Goal: Transaction & Acquisition: Purchase product/service

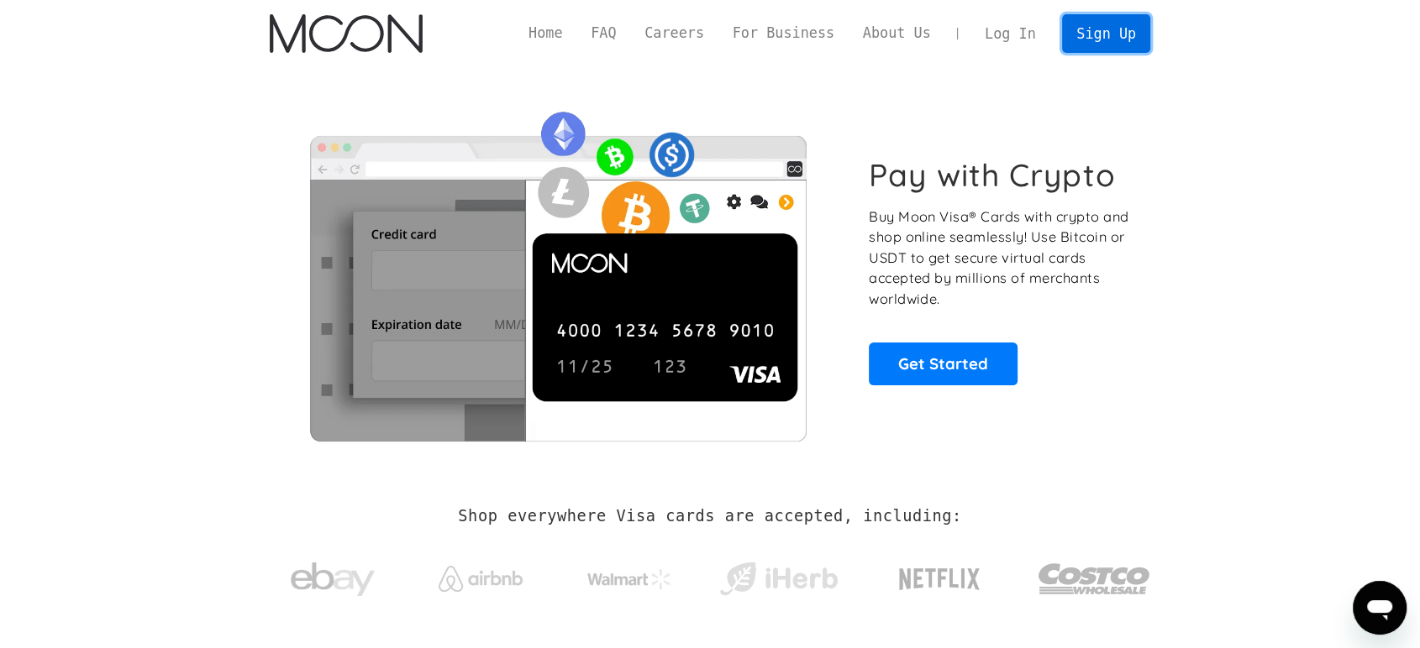
click at [1091, 39] on link "Sign Up" at bounding box center [1105, 33] width 87 height 38
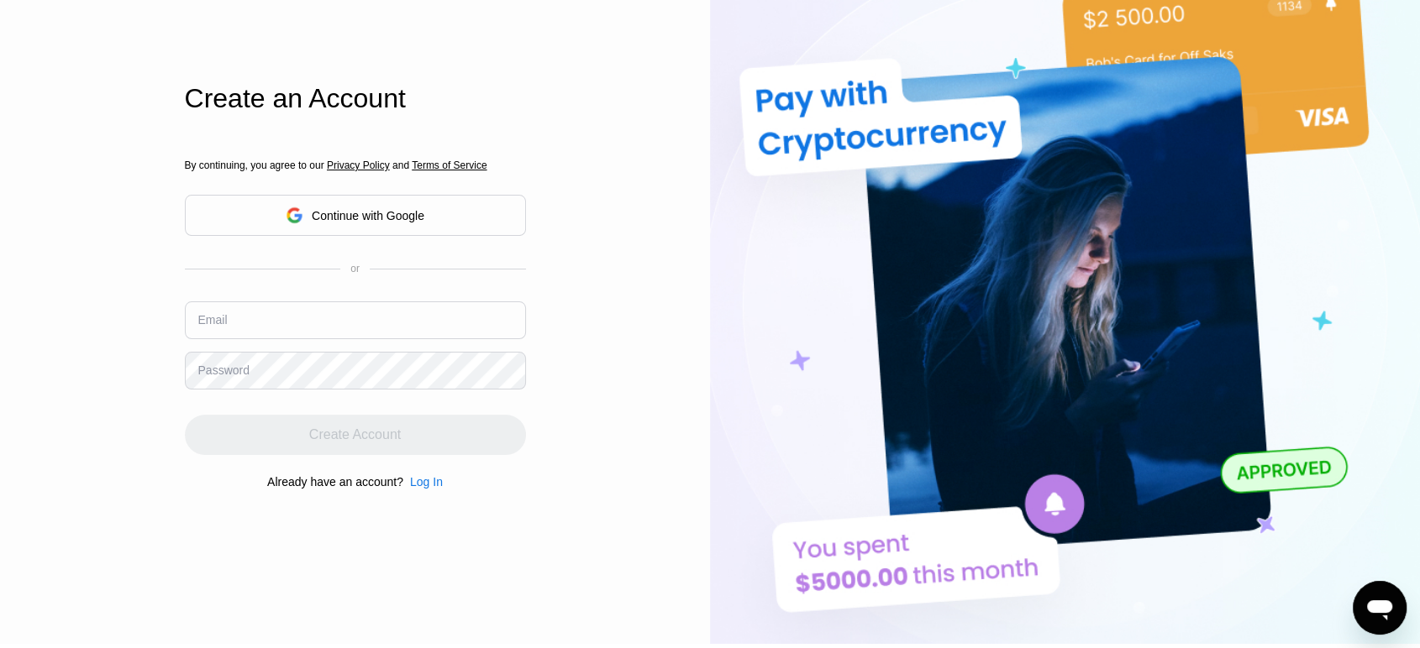
scroll to position [71, 0]
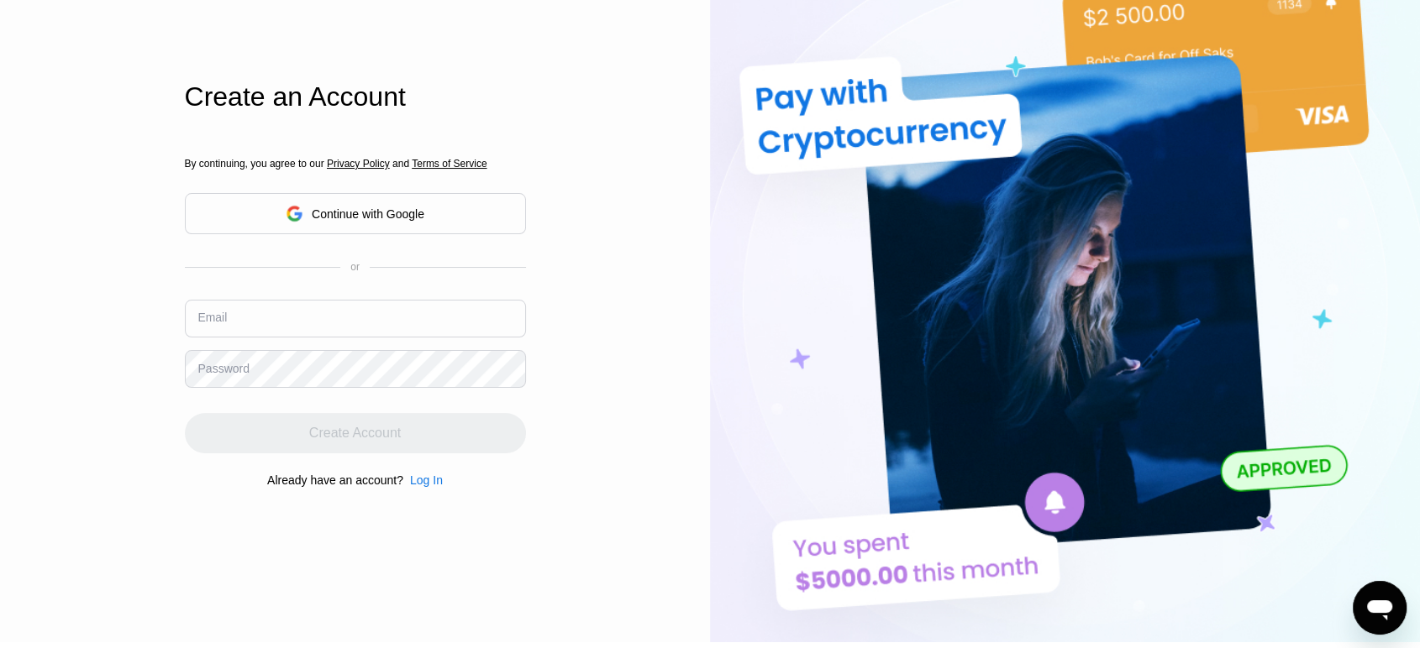
click at [317, 314] on input "text" at bounding box center [355, 319] width 341 height 38
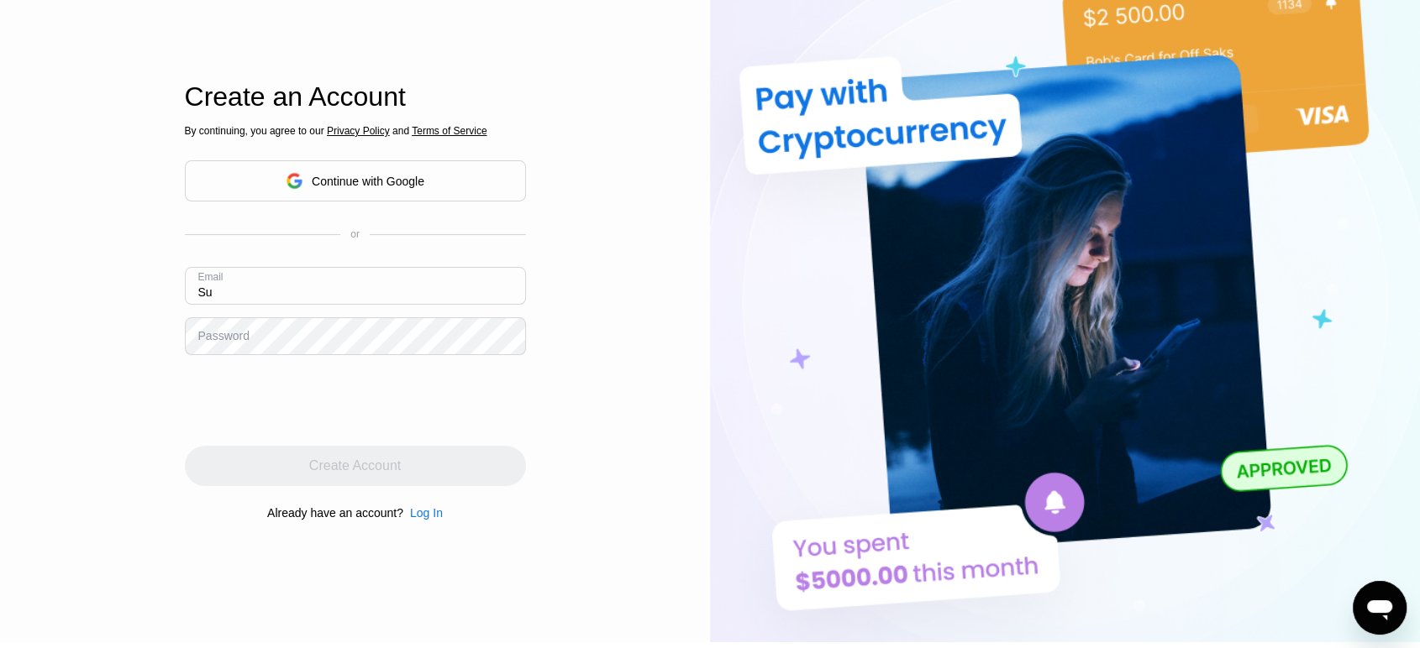
type input "S"
type input "[EMAIL_ADDRESS][DOMAIN_NAME]"
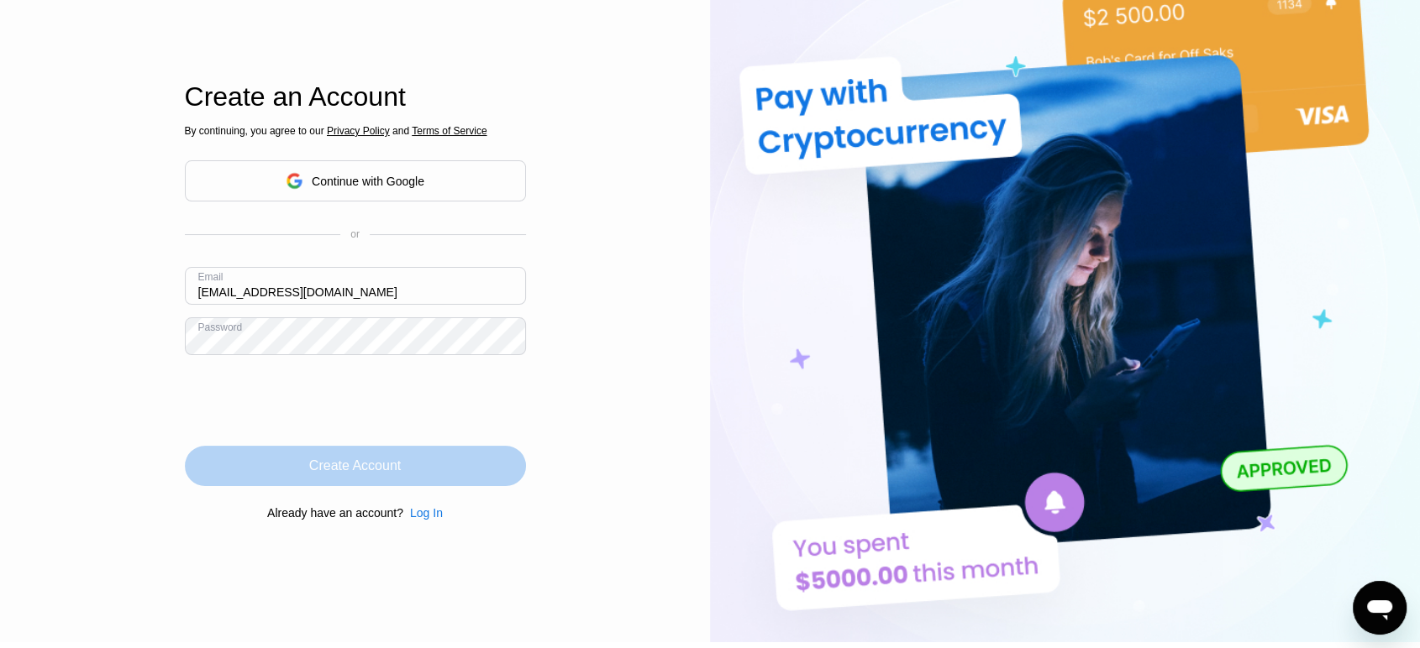
click at [323, 466] on div "Create Account" at bounding box center [355, 466] width 92 height 17
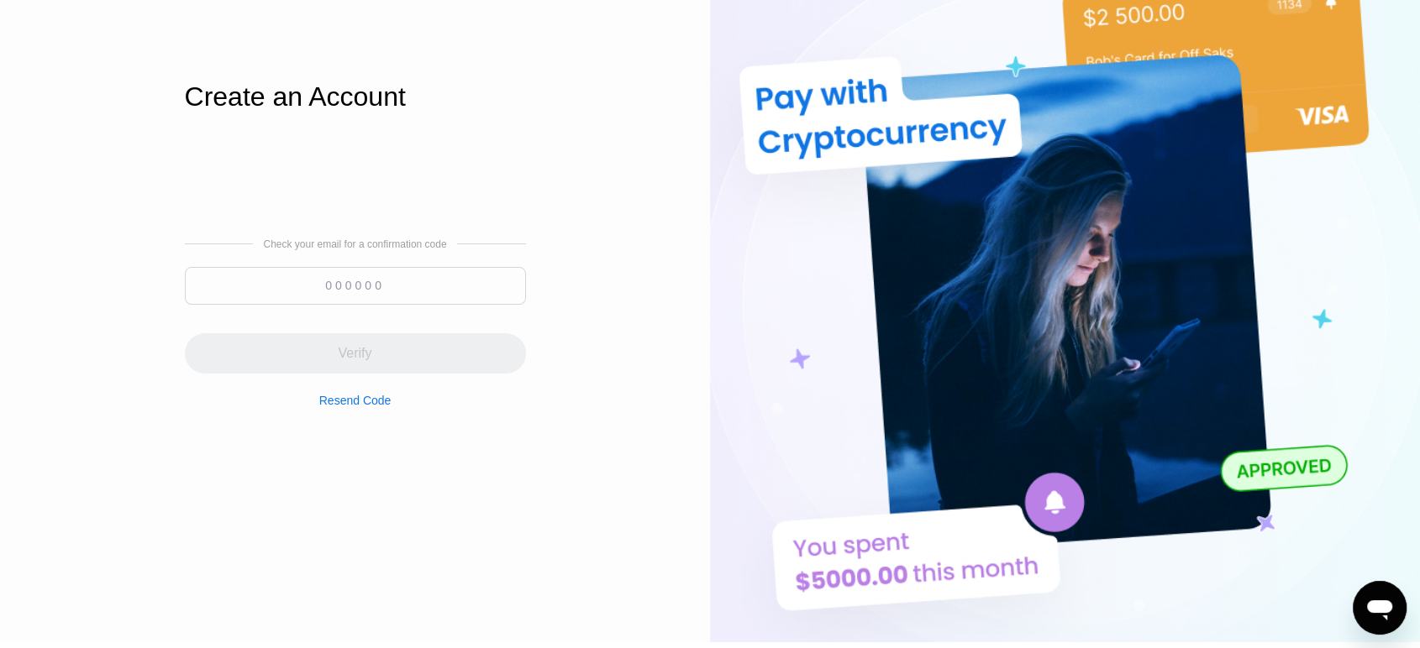
click at [330, 307] on div at bounding box center [355, 290] width 341 height 46
click at [330, 295] on input at bounding box center [355, 286] width 341 height 38
paste input "786019"
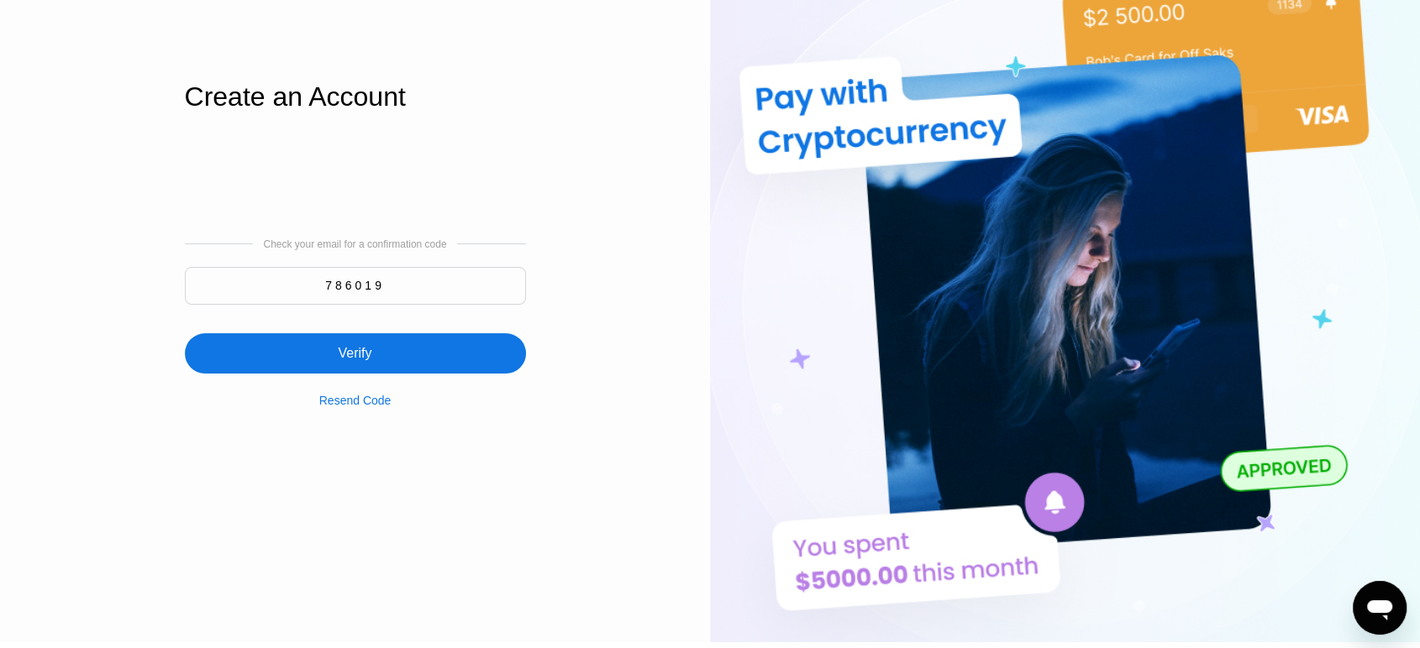
type input "786019"
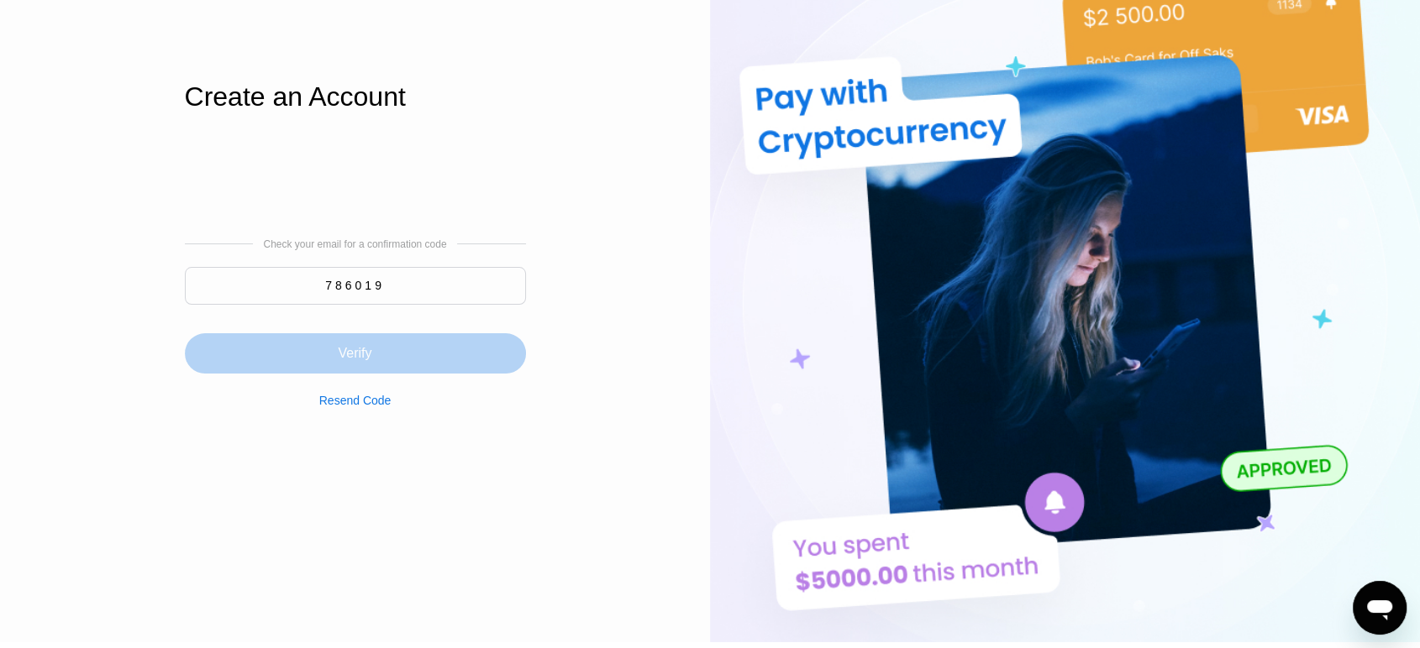
click at [356, 366] on div "Verify" at bounding box center [355, 353] width 341 height 40
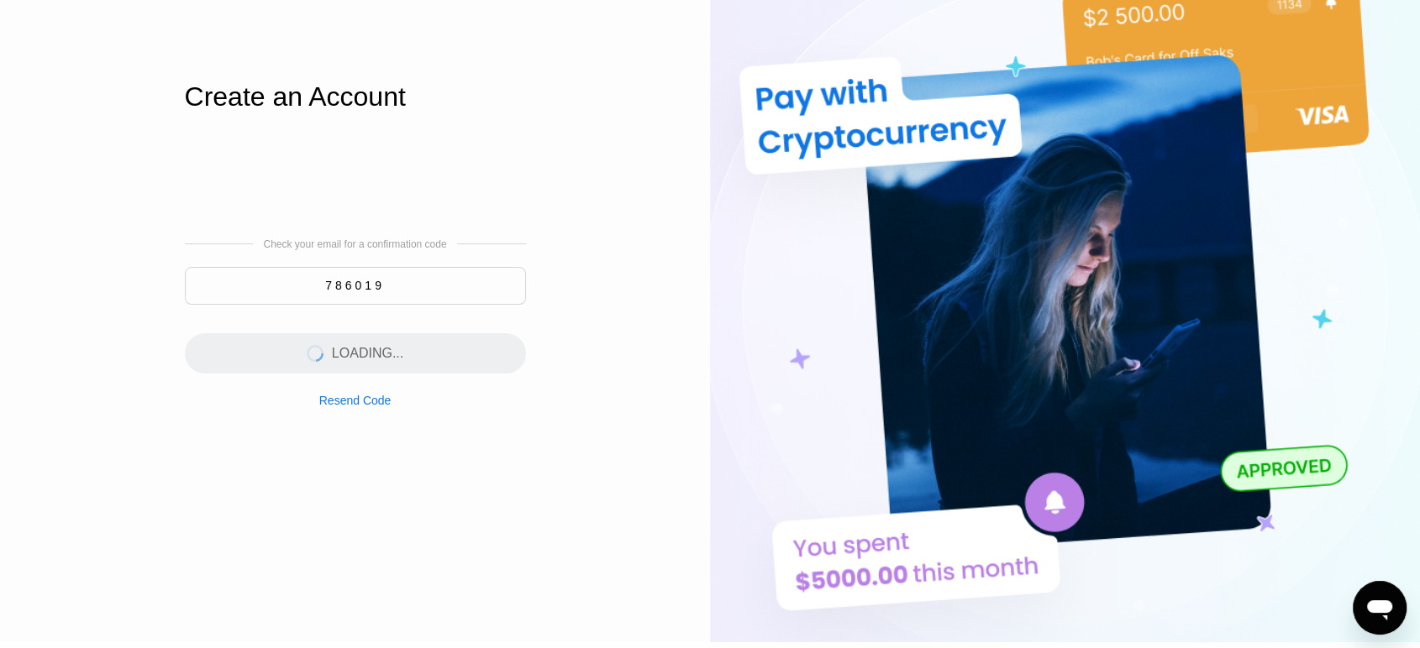
scroll to position [0, 0]
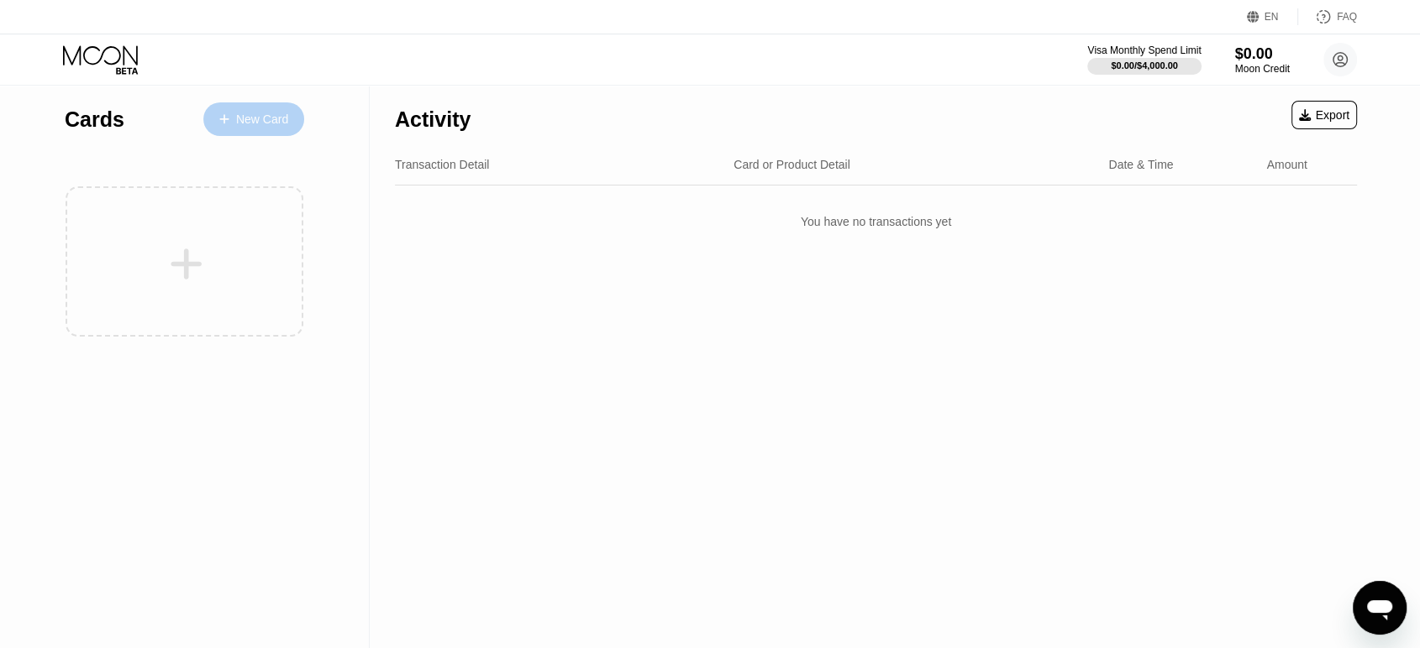
click at [241, 119] on div "New Card" at bounding box center [262, 120] width 52 height 14
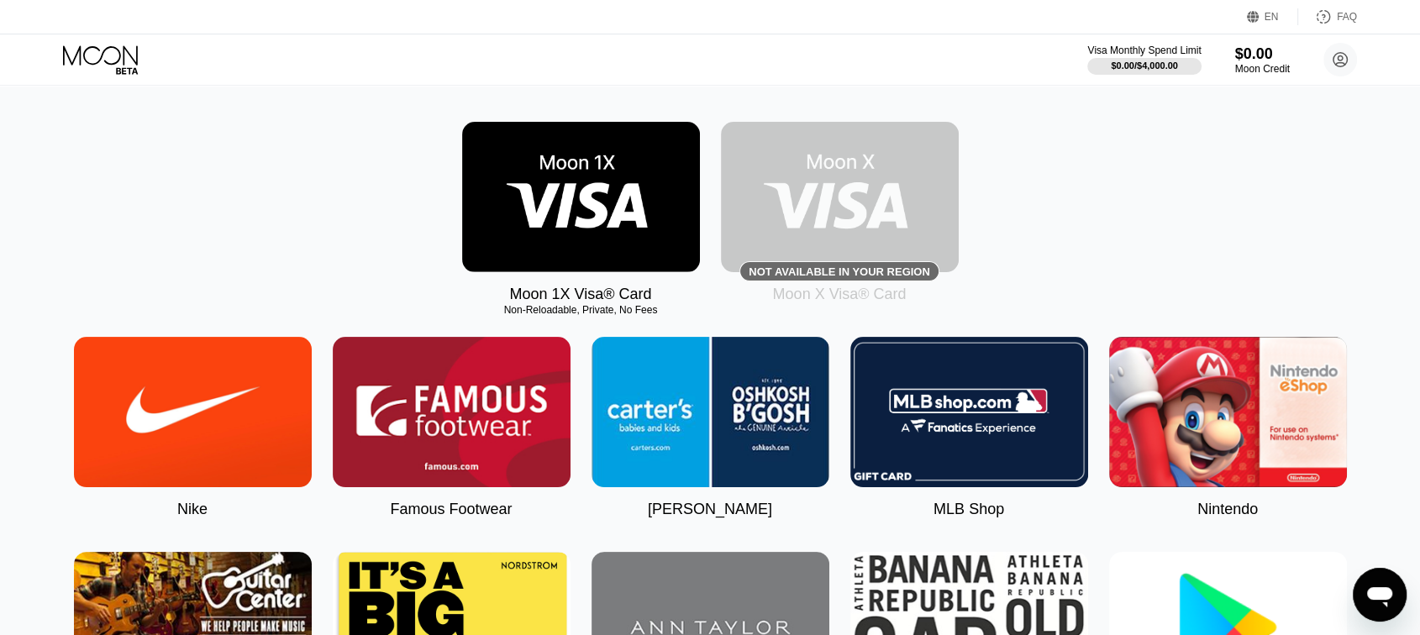
scroll to position [232, 0]
click at [571, 232] on img at bounding box center [581, 197] width 238 height 150
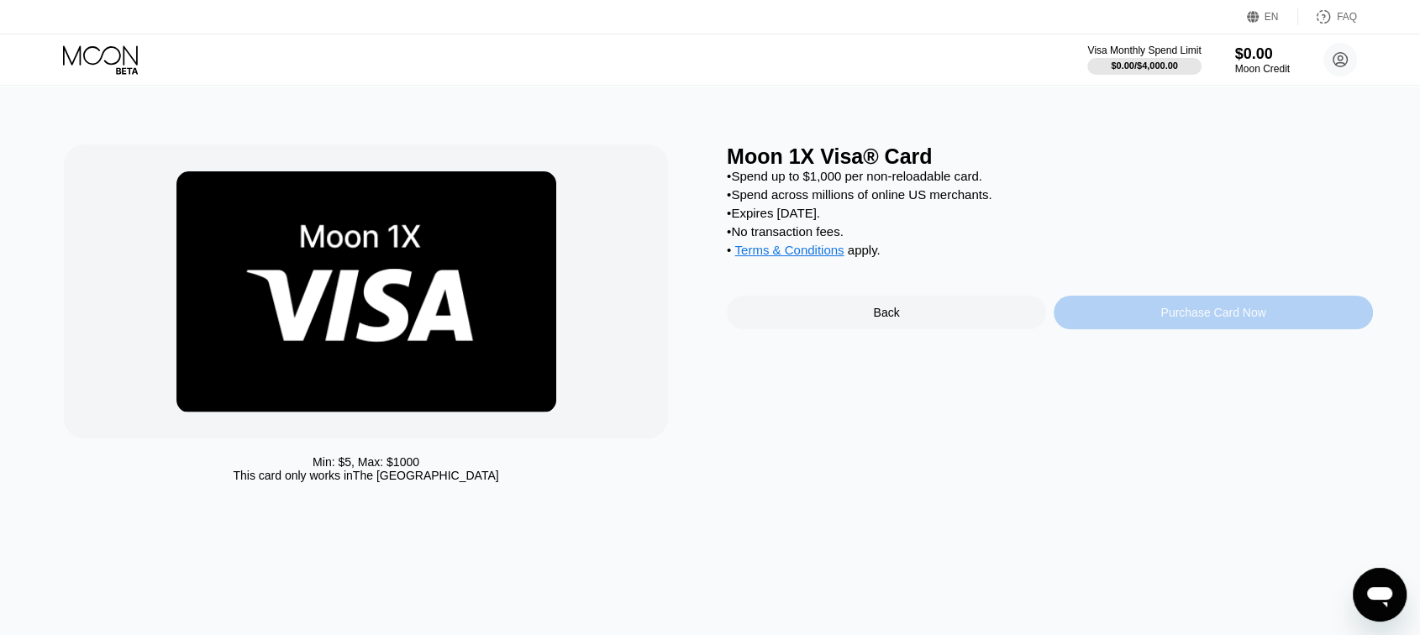
click at [1178, 319] on div "Purchase Card Now" at bounding box center [1212, 312] width 105 height 13
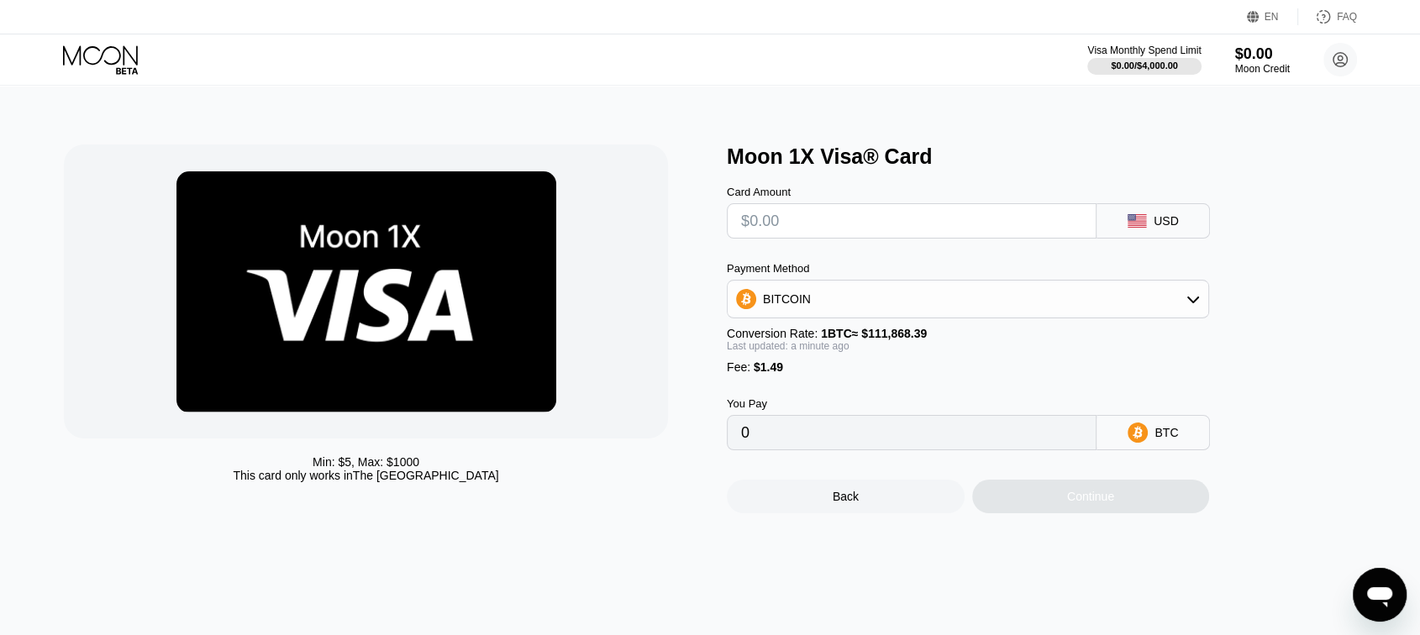
click at [981, 226] on input "text" at bounding box center [911, 221] width 341 height 34
type input "$5"
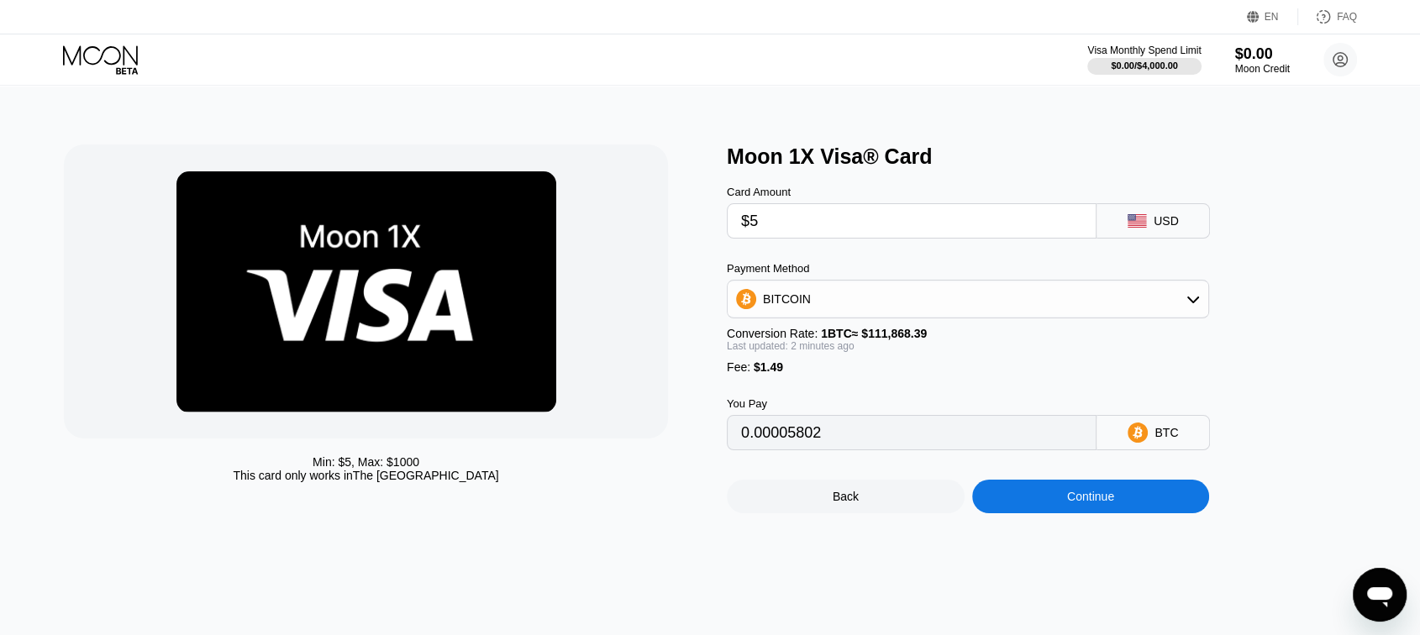
type input "0.00005802"
type input "$5"
click at [1087, 503] on div "Continue" at bounding box center [1090, 496] width 47 height 13
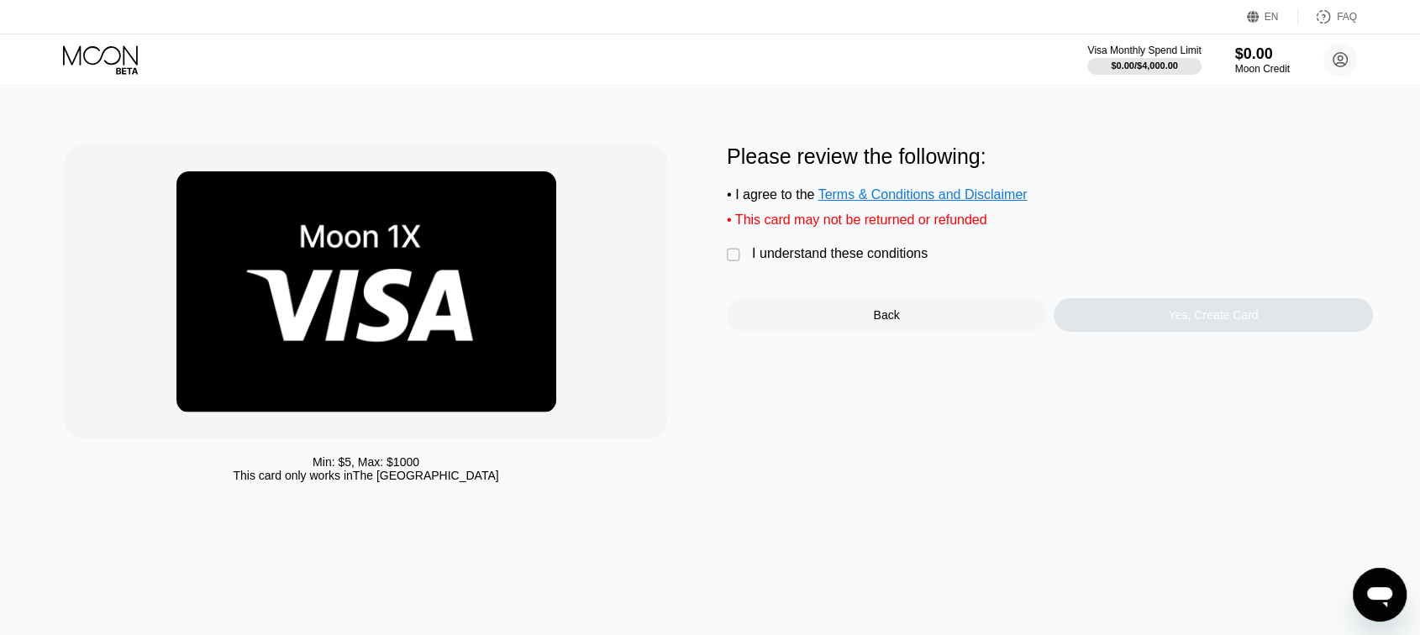
click at [729, 261] on div "" at bounding box center [735, 255] width 17 height 17
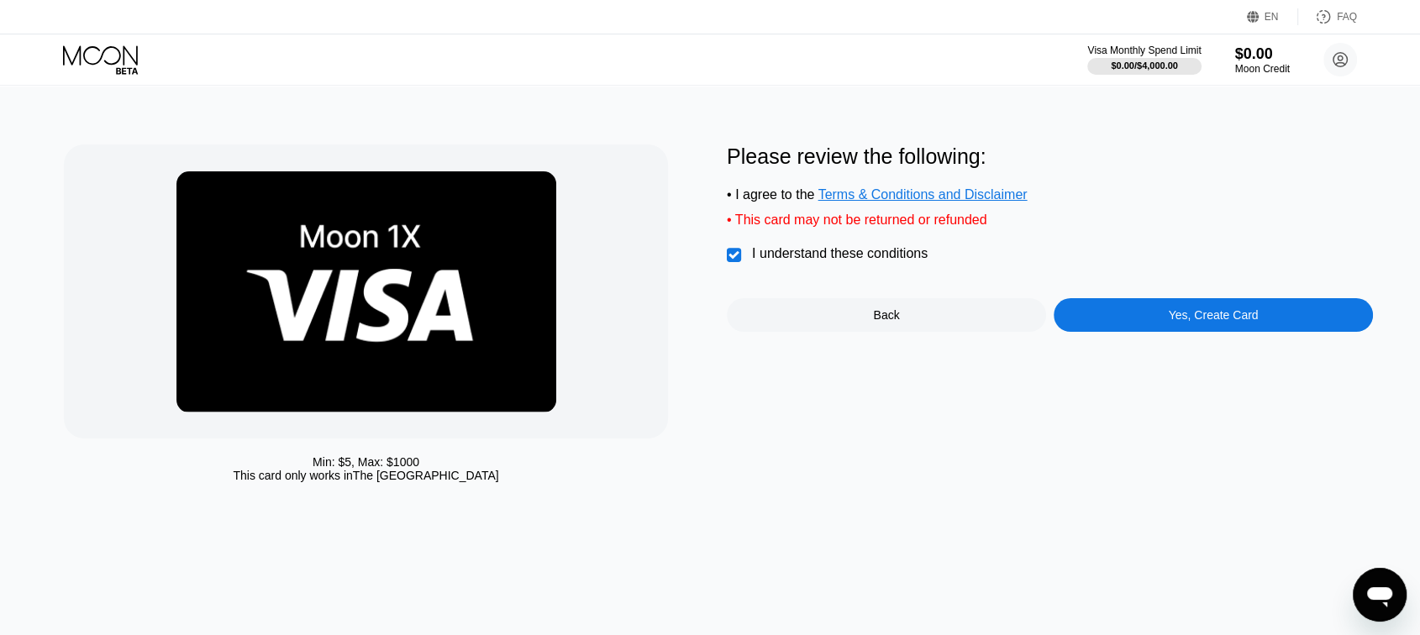
click at [1095, 317] on div "Yes, Create Card" at bounding box center [1212, 315] width 319 height 34
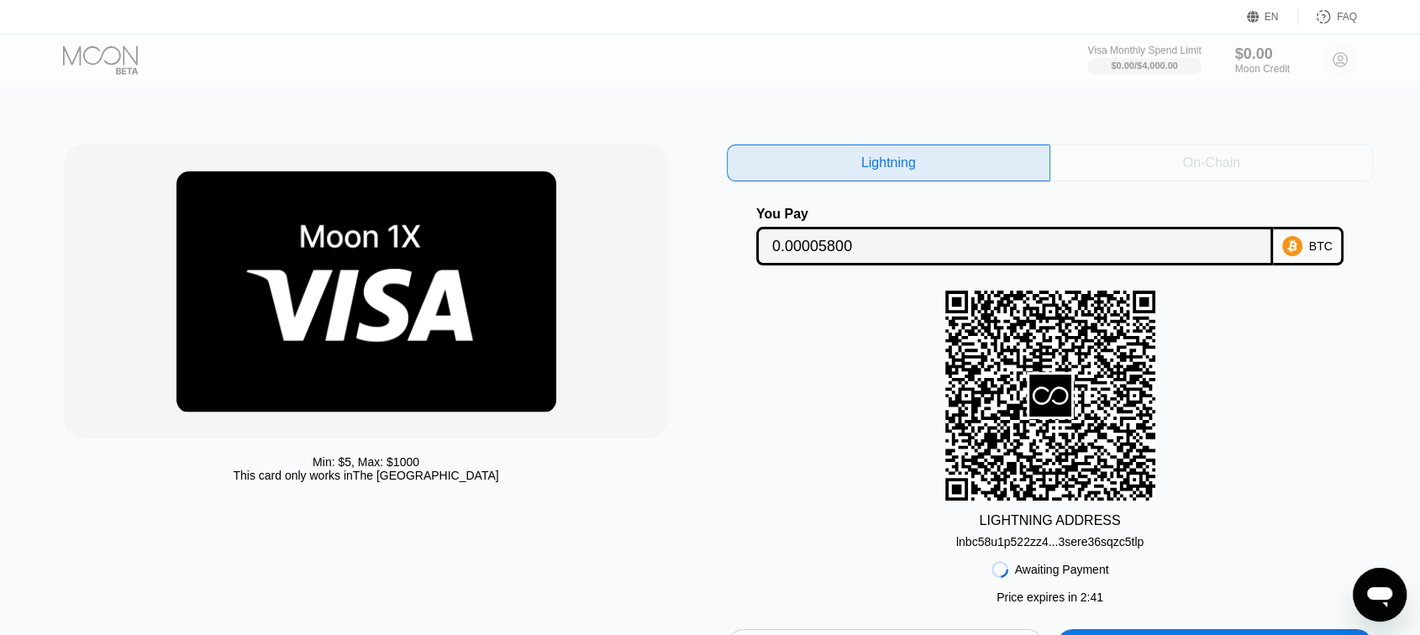
click at [1206, 160] on div "On-Chain" at bounding box center [1211, 163] width 57 height 17
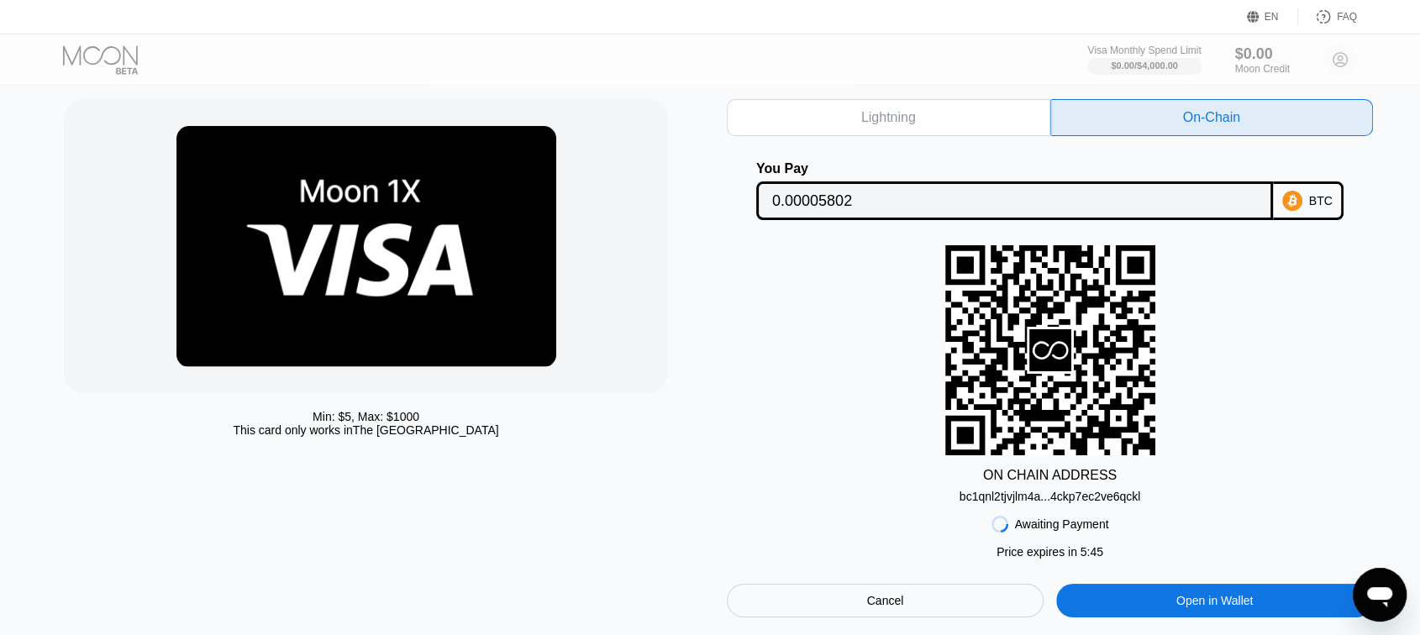
scroll to position [114, 0]
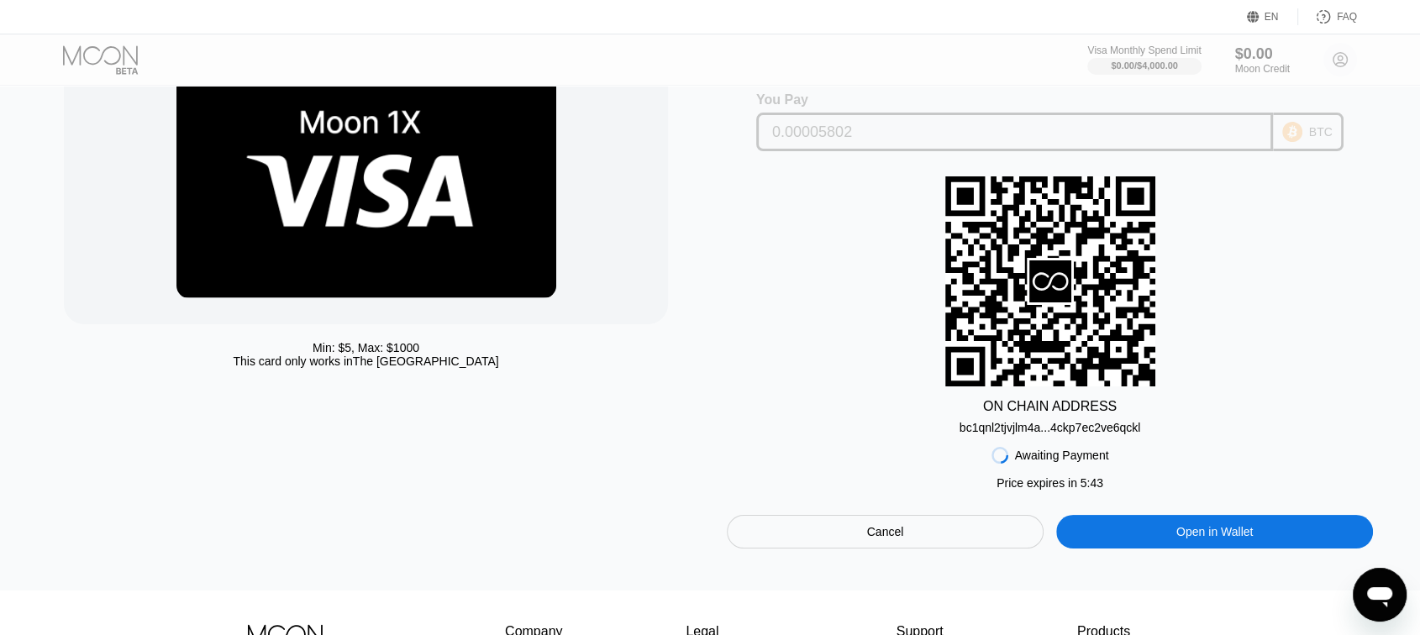
click at [810, 130] on input "0.00005802" at bounding box center [1014, 132] width 485 height 34
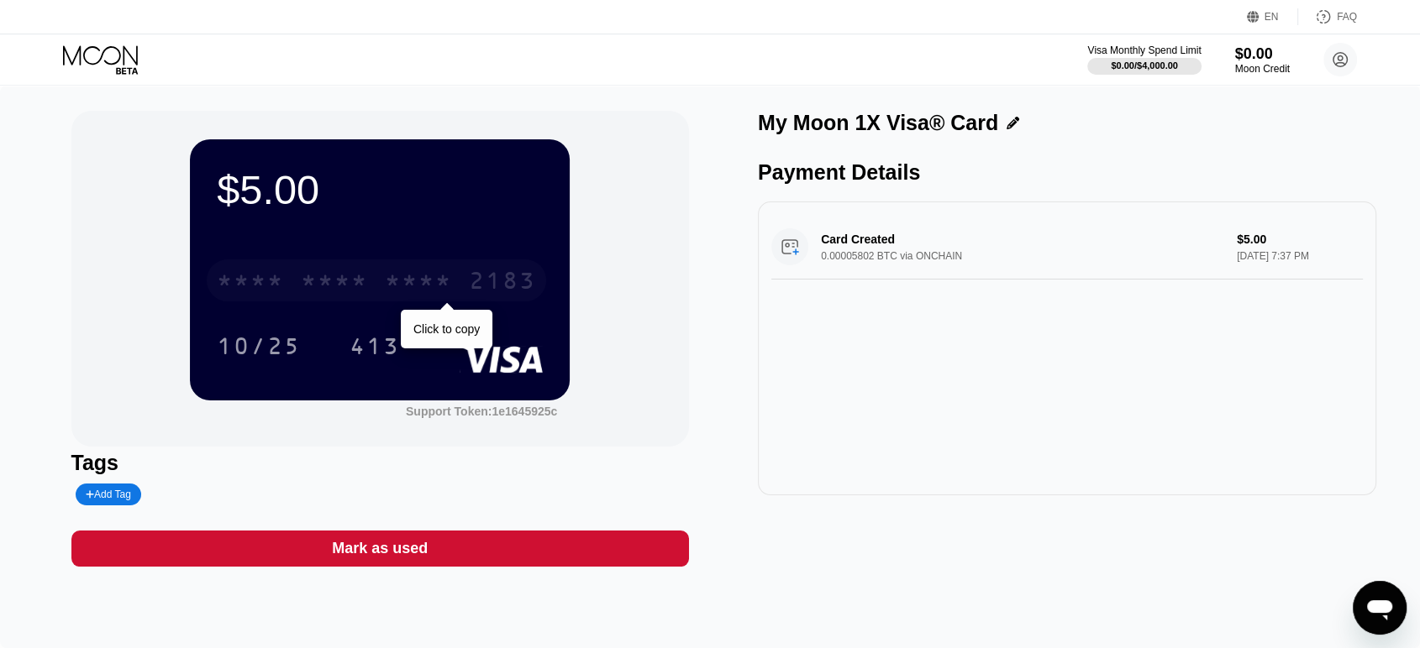
click at [323, 287] on div "* * * *" at bounding box center [334, 283] width 67 height 27
